Goal: Task Accomplishment & Management: Manage account settings

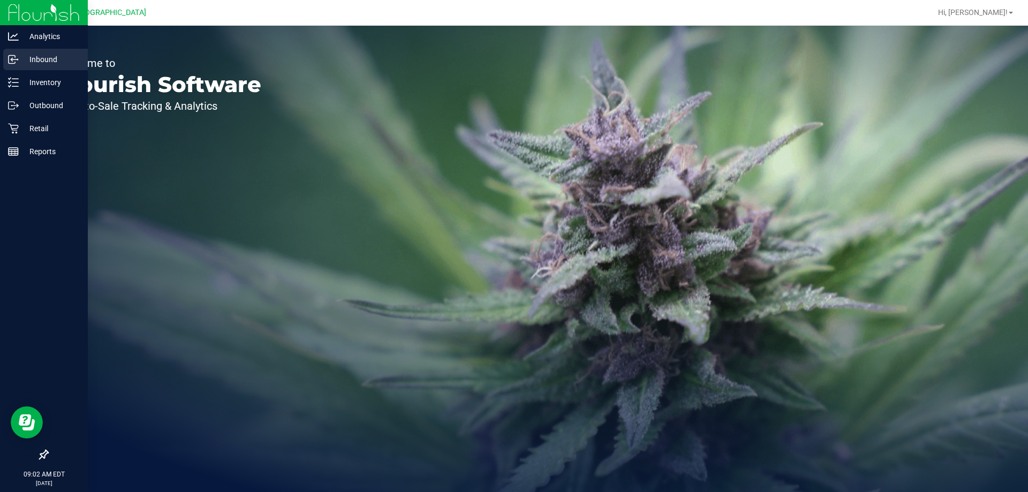
click at [42, 57] on p "Inbound" at bounding box center [51, 59] width 64 height 13
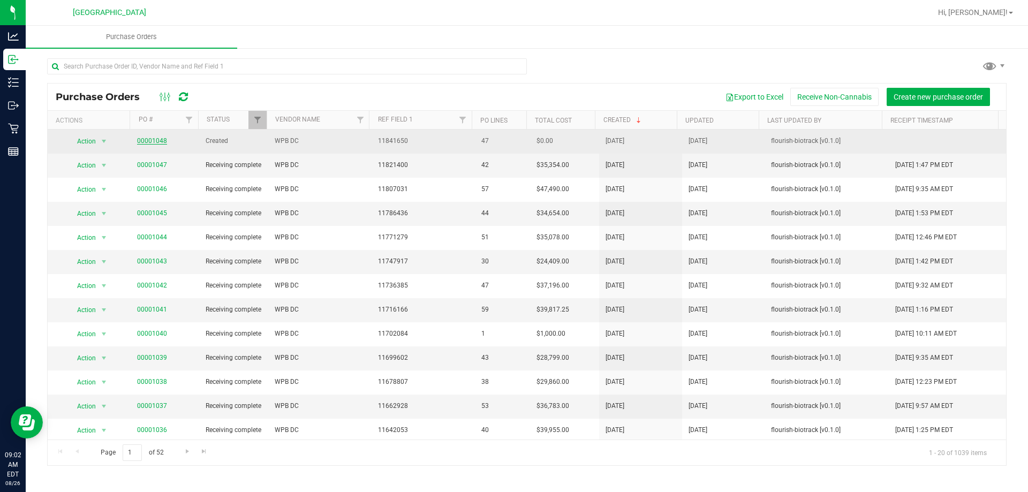
click at [150, 142] on link "00001048" at bounding box center [152, 140] width 30 height 7
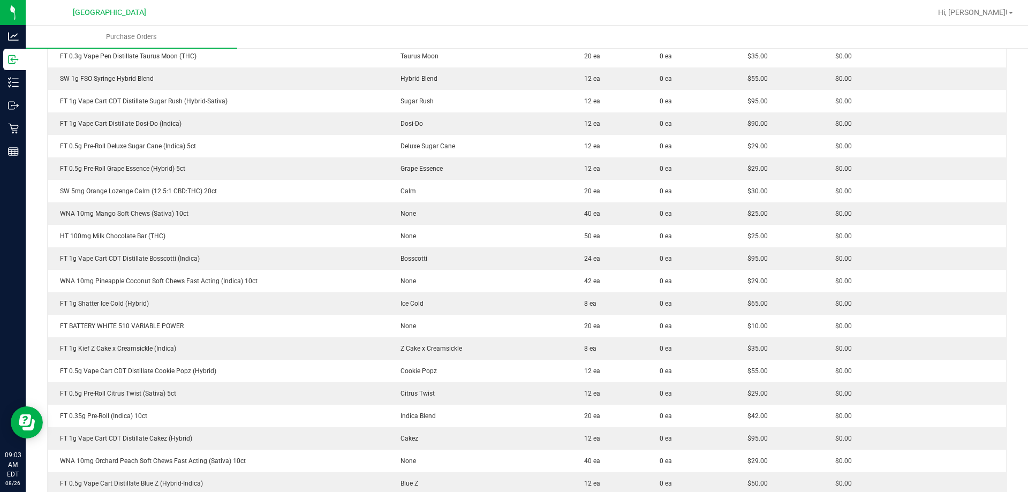
scroll to position [994, 0]
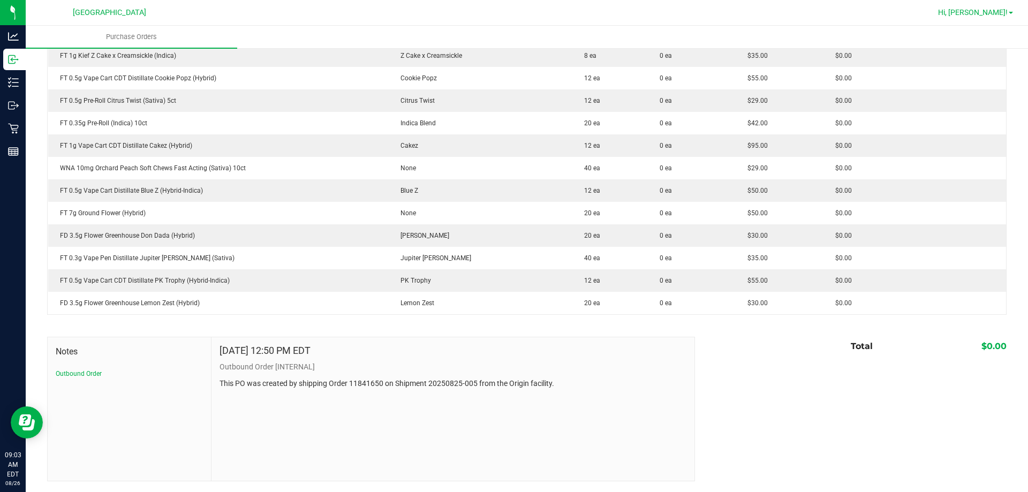
click at [1011, 16] on link "Hi, [PERSON_NAME]!" at bounding box center [974, 12] width 83 height 11
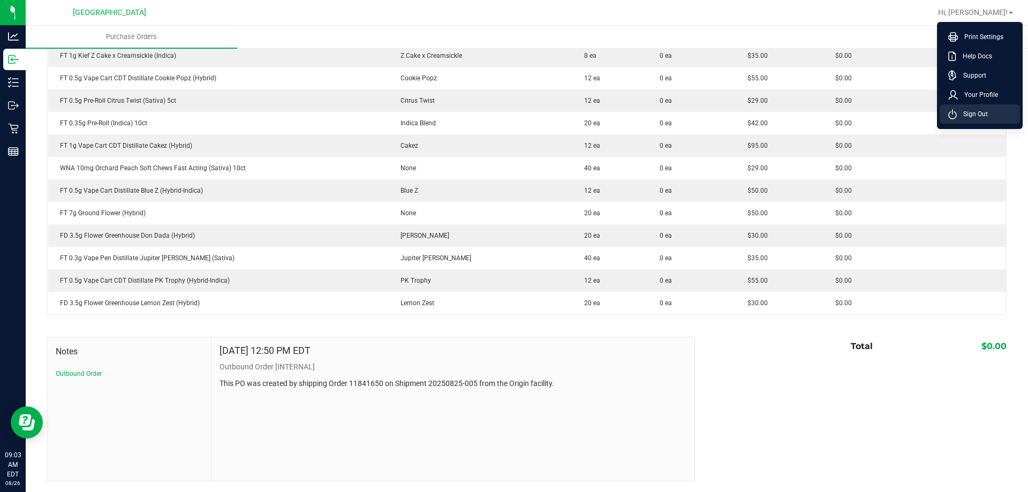
click at [971, 115] on span "Sign Out" at bounding box center [971, 114] width 31 height 11
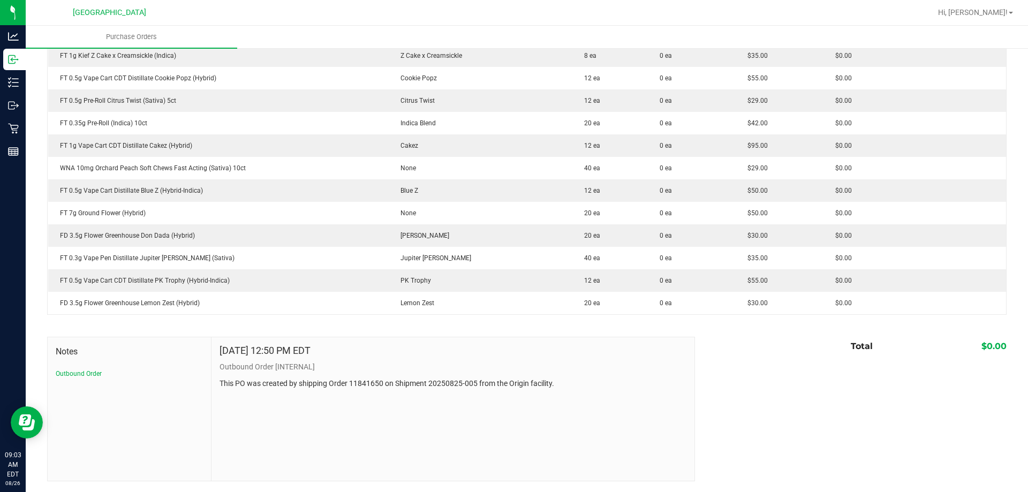
scroll to position [969, 0]
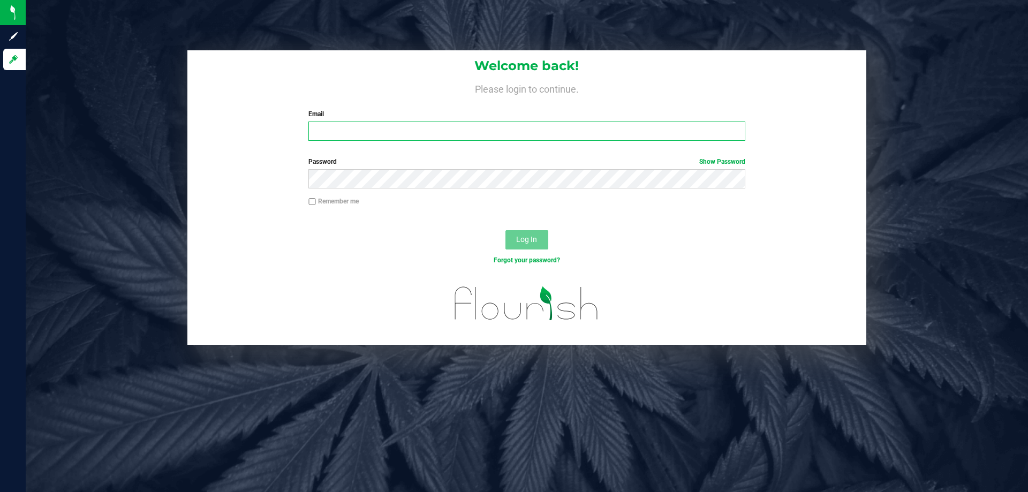
click at [422, 131] on input "Email" at bounding box center [526, 130] width 436 height 19
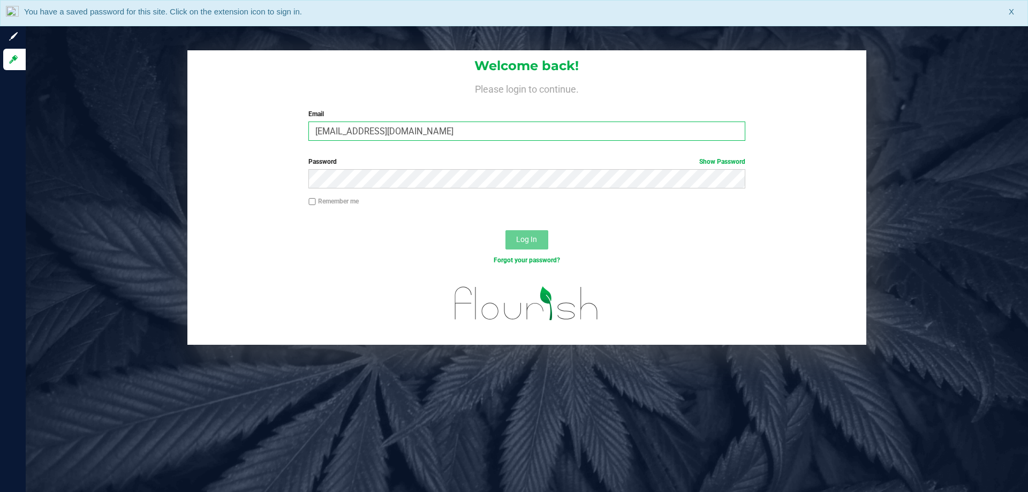
type input "[EMAIL_ADDRESS][DOMAIN_NAME]"
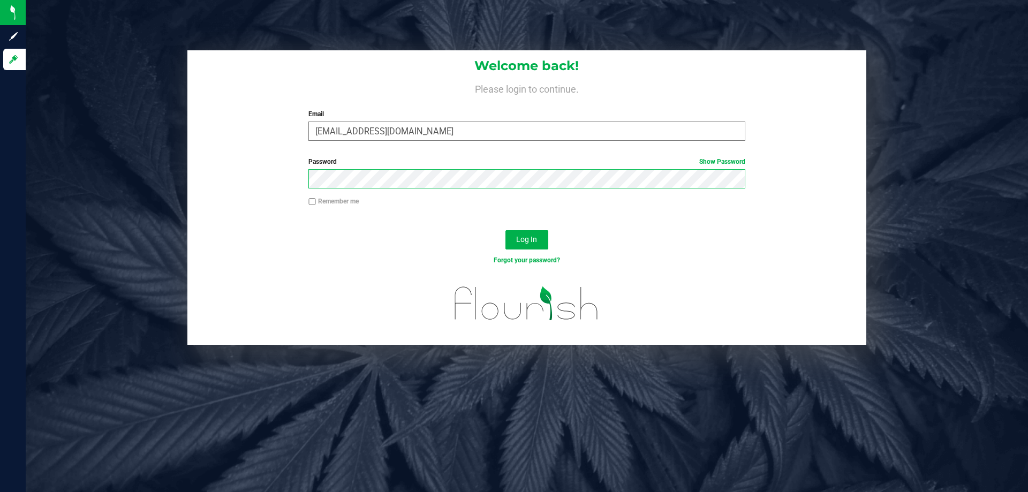
click at [505, 230] on button "Log In" at bounding box center [526, 239] width 43 height 19
